Goal: Transaction & Acquisition: Purchase product/service

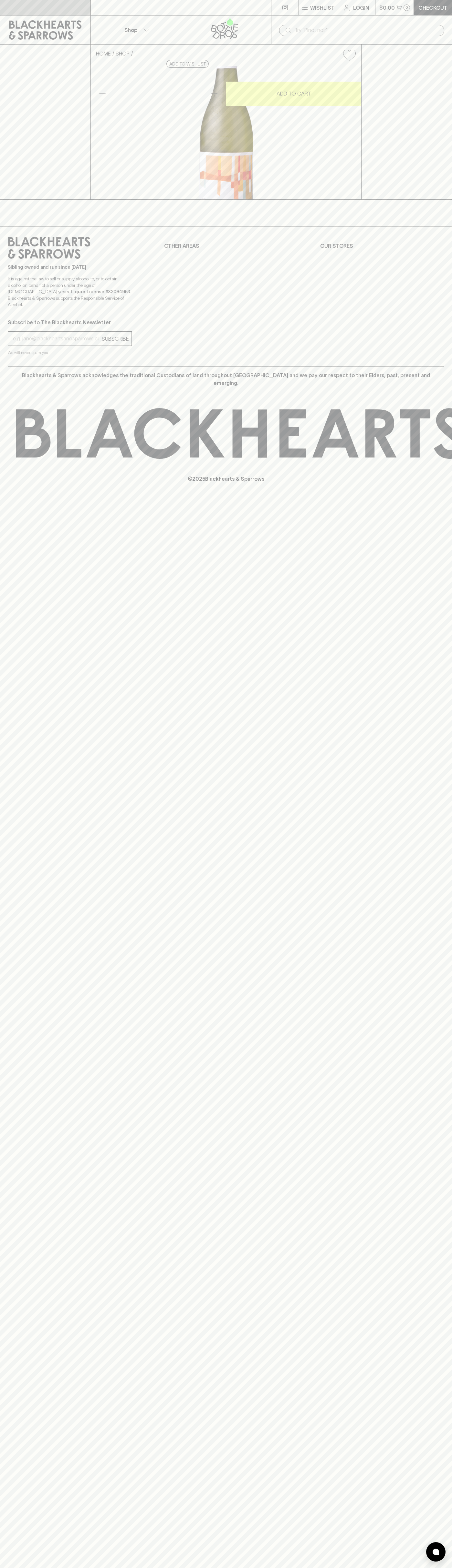
click at [5, 12] on link at bounding box center [45, 7] width 90 height 15
click at [433, 200] on div "HOME SHOP Madfish Chardonnay 2023 $22.00 Add to wishlist 10% discount when purc…" at bounding box center [226, 122] width 452 height 155
click at [316, 1567] on html "⠀ ⠀ Wishlist Login $0.00 0 Checkout Shop ​ HOME SHOP Madfish Chardonnay 2023 $2…" at bounding box center [226, 784] width 452 height 1568
click at [15, 355] on div "Sibling owned and run since 2006 It is against the law to sell or supply alcoho…" at bounding box center [226, 296] width 452 height 140
